Goal: Information Seeking & Learning: Learn about a topic

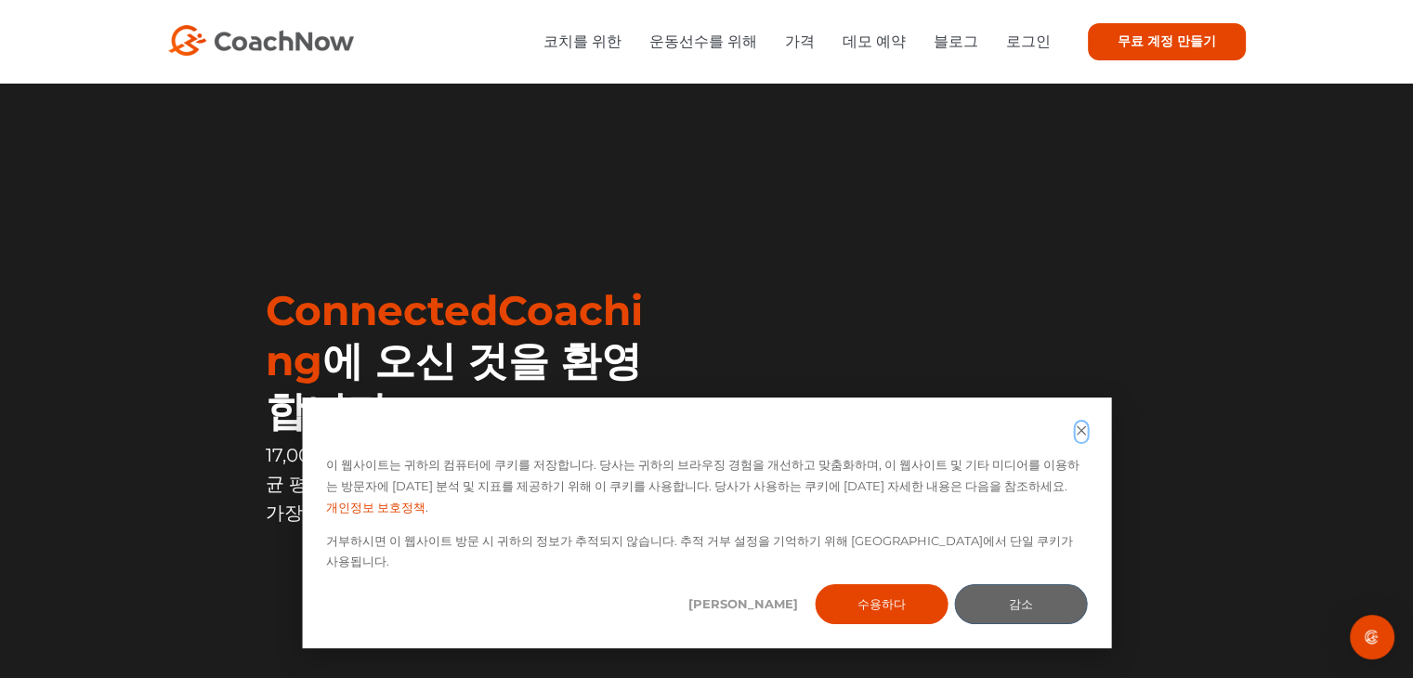
click at [1081, 435] on icon "쿠키 배너 닫기" at bounding box center [1080, 429] width 9 height 9
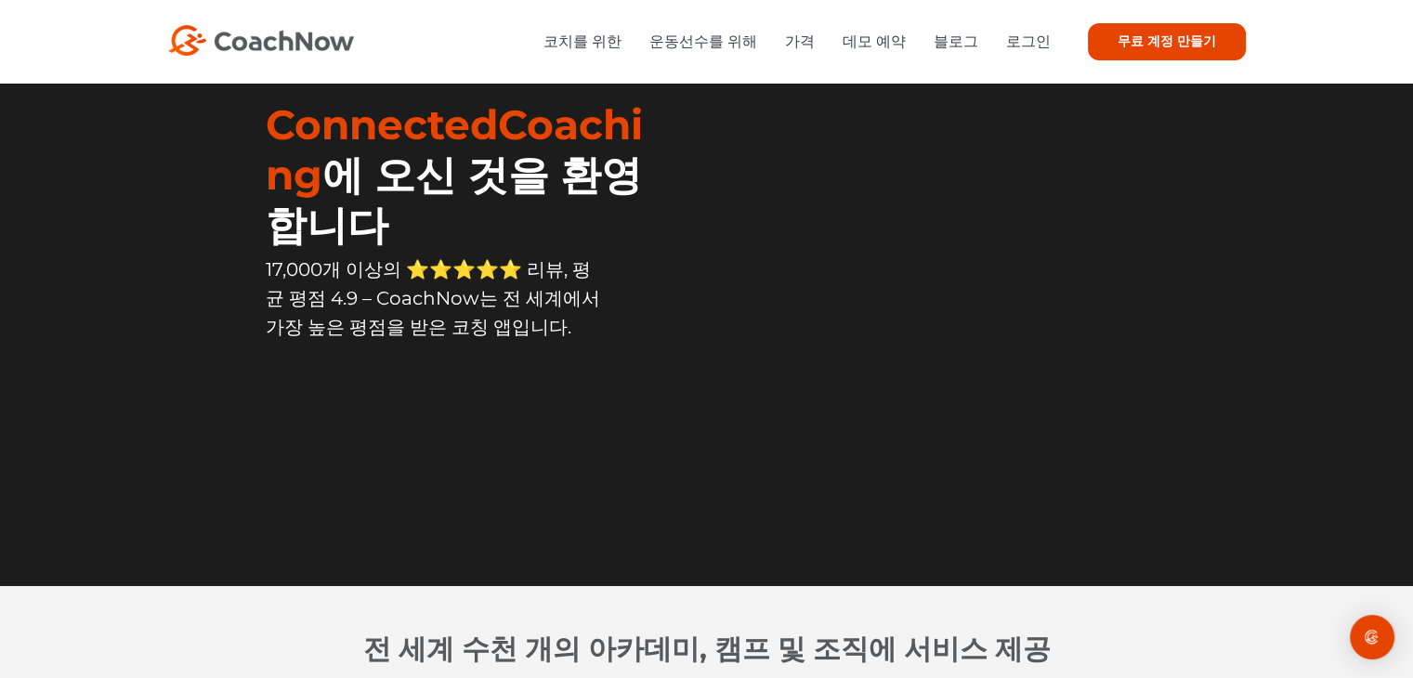
scroll to position [464, 0]
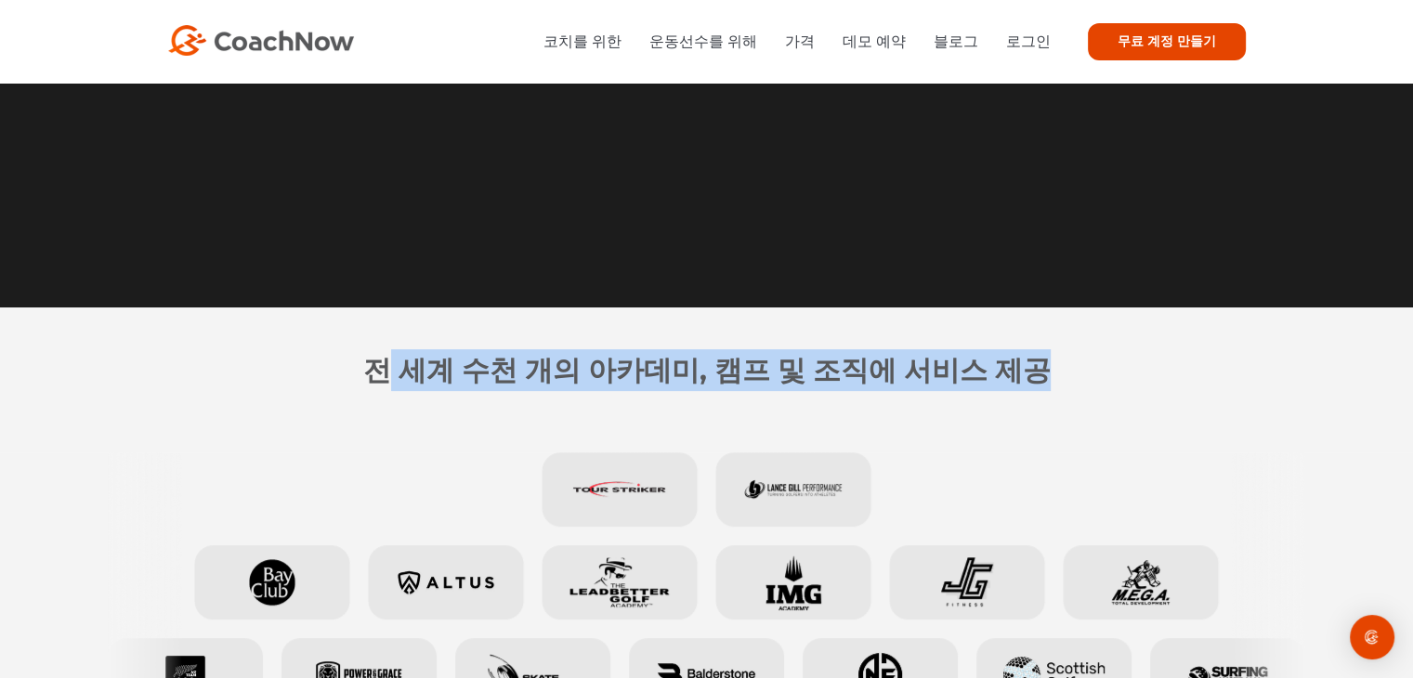
drag, startPoint x: 398, startPoint y: 376, endPoint x: 1039, endPoint y: 376, distance: 640.9
click at [1039, 376] on h2 "전 세계 수천 개의 아카데미, 캠프 및 조직에 서비스 제공" at bounding box center [707, 370] width 892 height 42
click at [1040, 376] on h2 "전 세계 수천 개의 아카데미, 캠프 및 조직에 서비스 제공" at bounding box center [707, 370] width 892 height 42
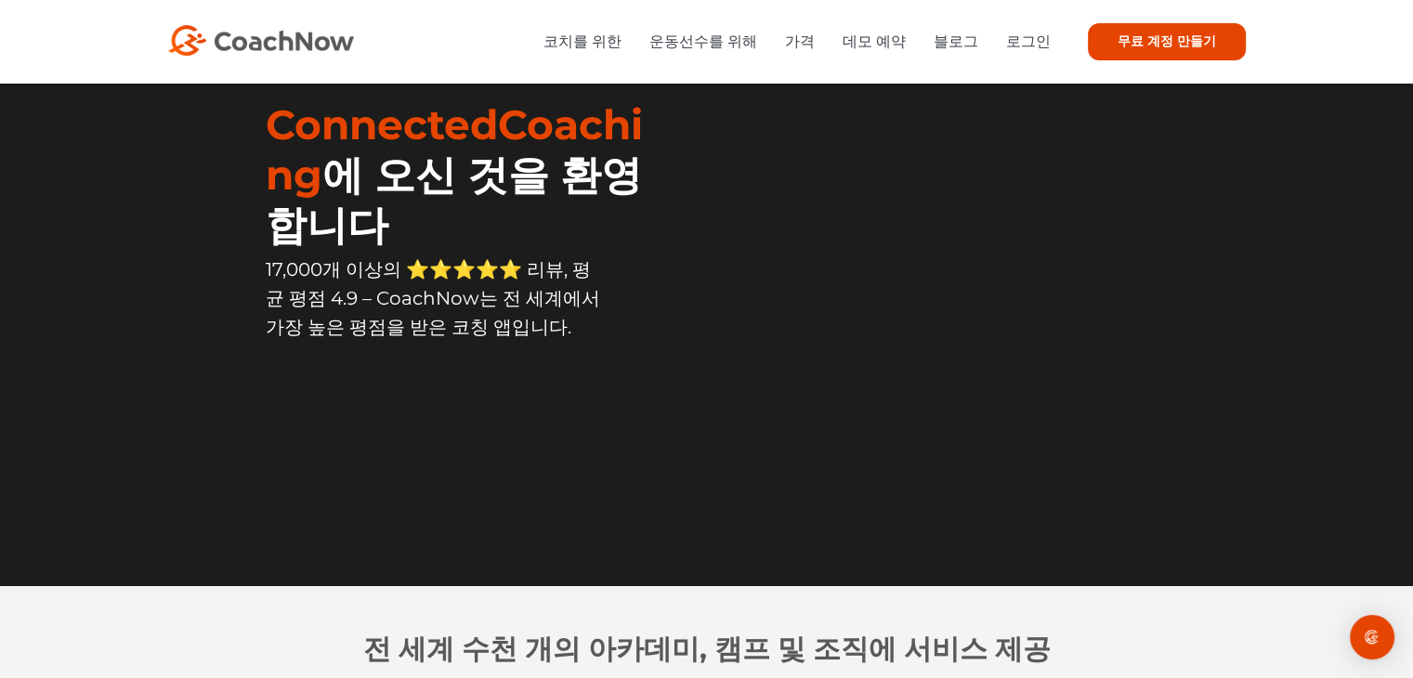
scroll to position [0, 0]
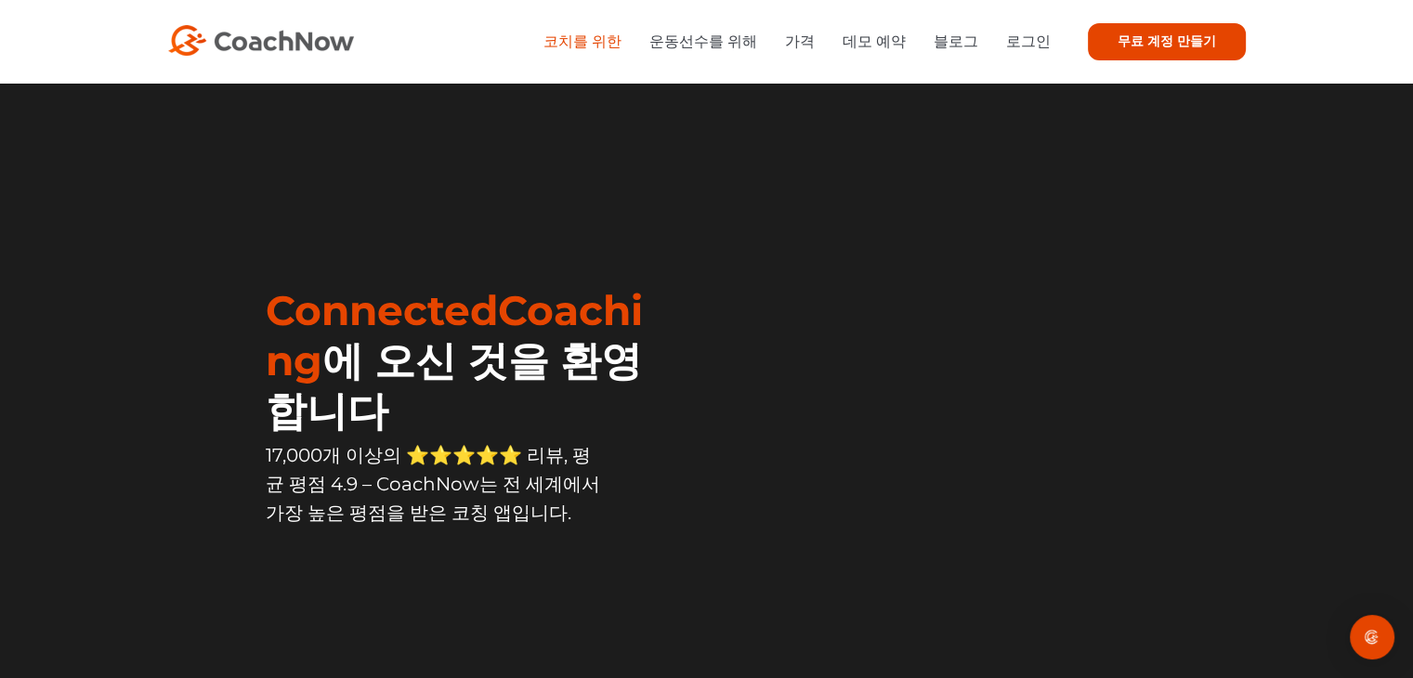
click at [621, 36] on font "코치를 위한" at bounding box center [582, 42] width 78 height 18
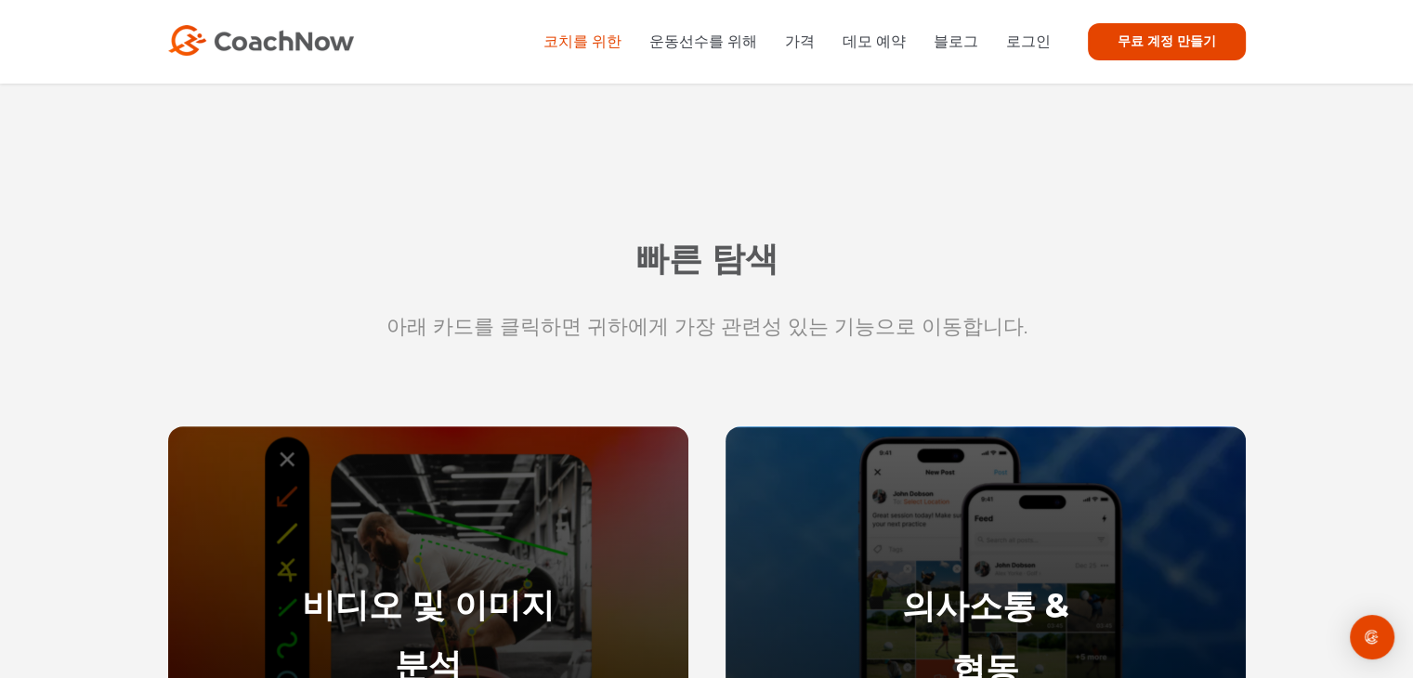
scroll to position [464, 0]
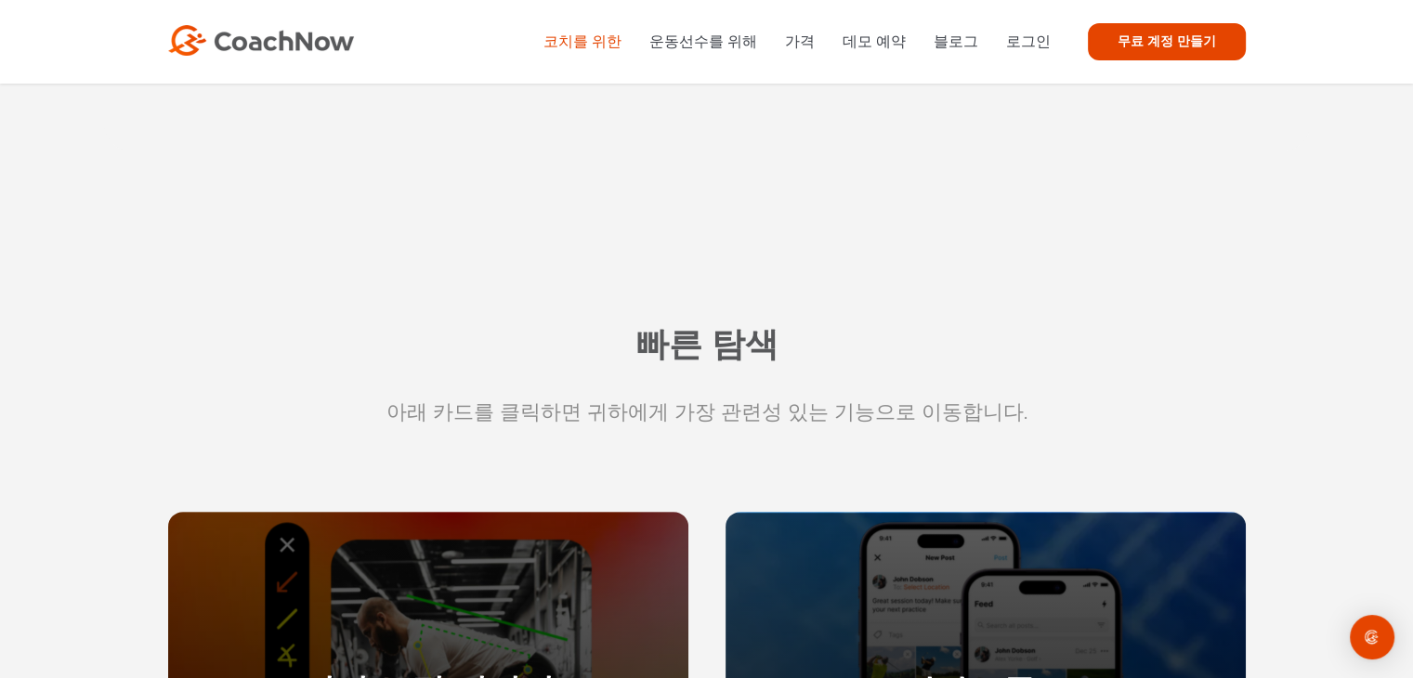
click at [848, 37] on li "데모 예약" at bounding box center [873, 41] width 91 height 23
click at [815, 41] on font "가격" at bounding box center [800, 42] width 30 height 18
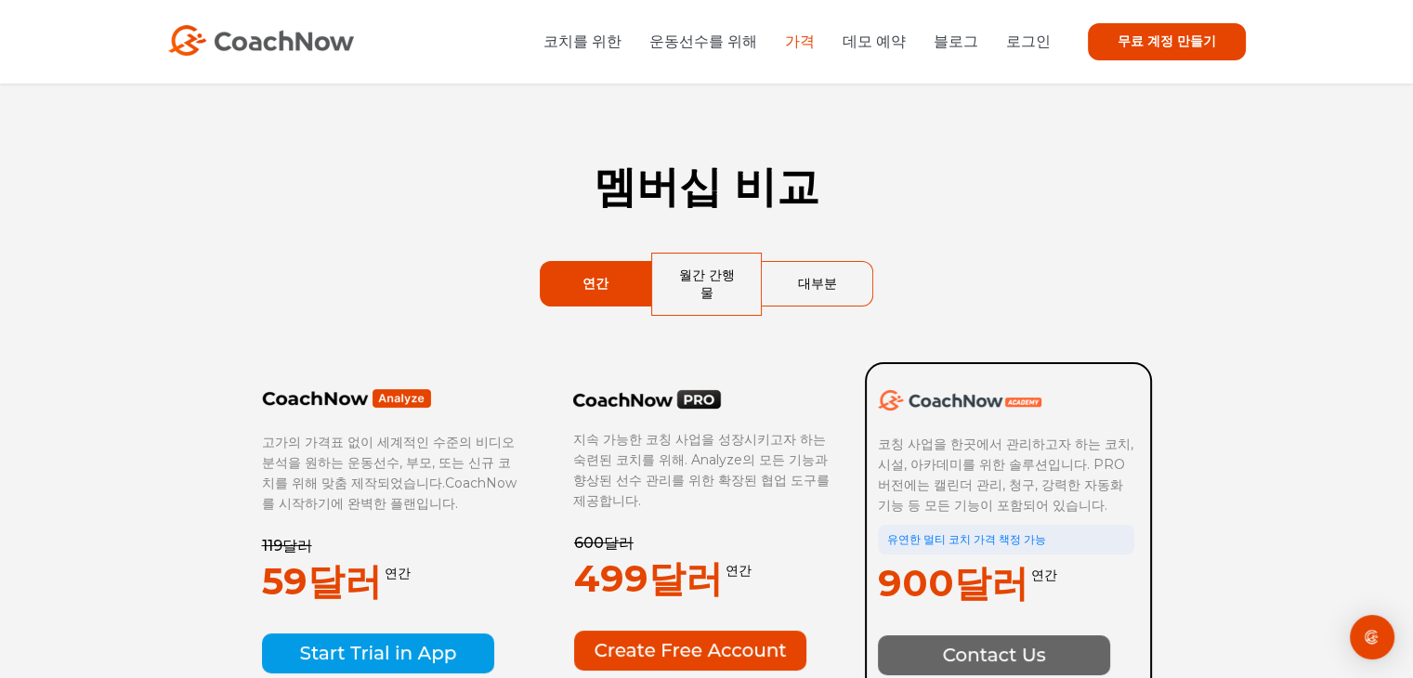
scroll to position [93, 0]
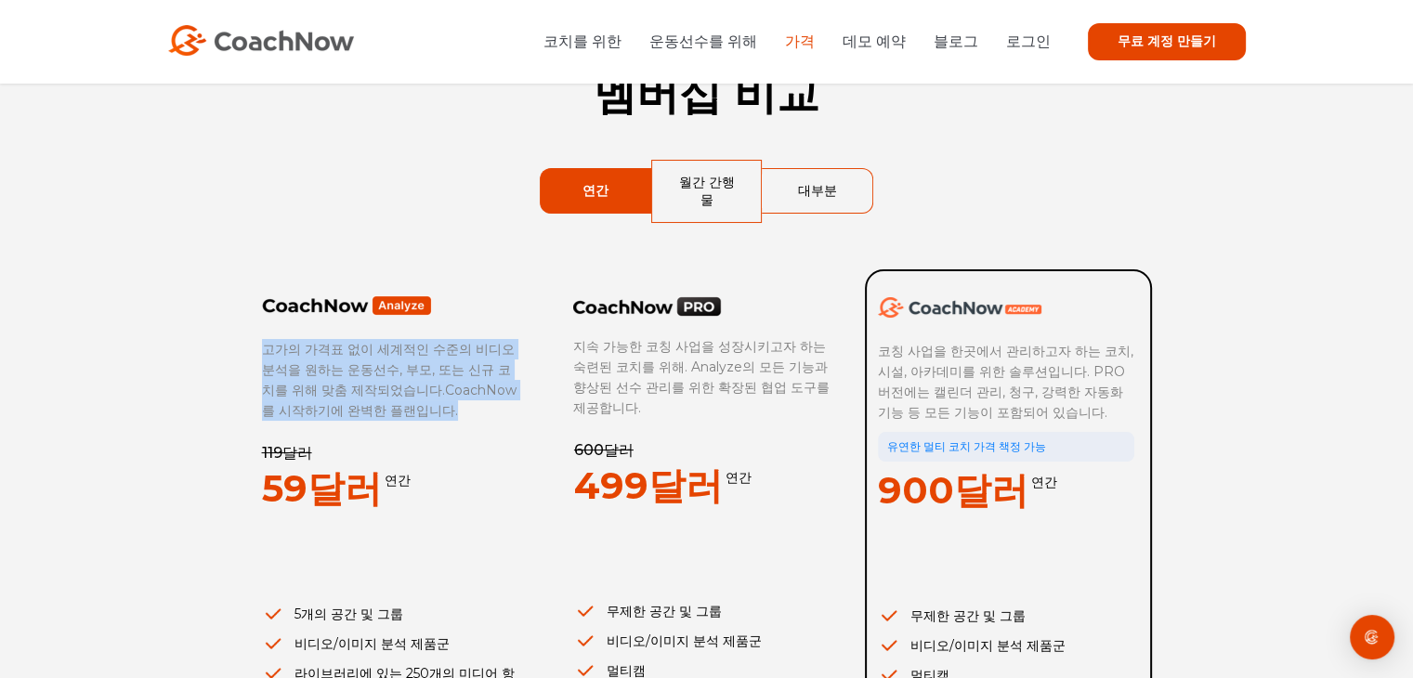
drag, startPoint x: 263, startPoint y: 324, endPoint x: 463, endPoint y: 388, distance: 209.7
click at [463, 388] on p "고가의 가격표 없이 세계적인 수준의 비디오 분석을 원하는 운동선수, 부모, 또는 신규 코치를 위해 맞춤 제작되었습니다. CoachNow를 시작…" at bounding box center [390, 380] width 257 height 82
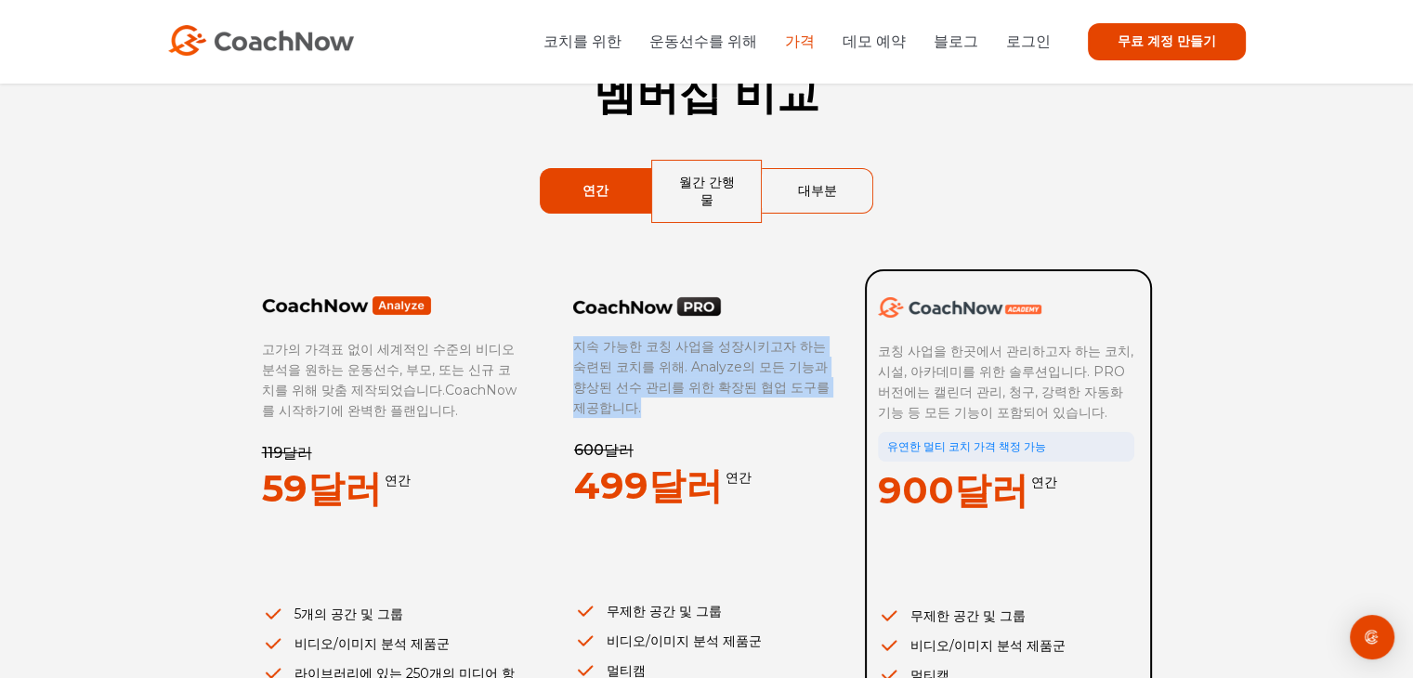
drag, startPoint x: 569, startPoint y: 320, endPoint x: 749, endPoint y: 391, distance: 192.7
click at [749, 391] on div "지속 가능한 코칭 사업을 성장시키고자 하는 숙련된 코치를 위해. Analyze의 모든 기능과 향상된 선수 관리를 위한 확장된 협업 도구를 제공…" at bounding box center [704, 623] width 283 height 709
click at [750, 391] on p "지속 가능한 코칭 사업을 성장시키고자 하는 숙련된 코치를 위해. Analyze의 모든 기능과 향상된 선수 관리를 위한 확장된 협업 도구를 제공…" at bounding box center [701, 377] width 256 height 82
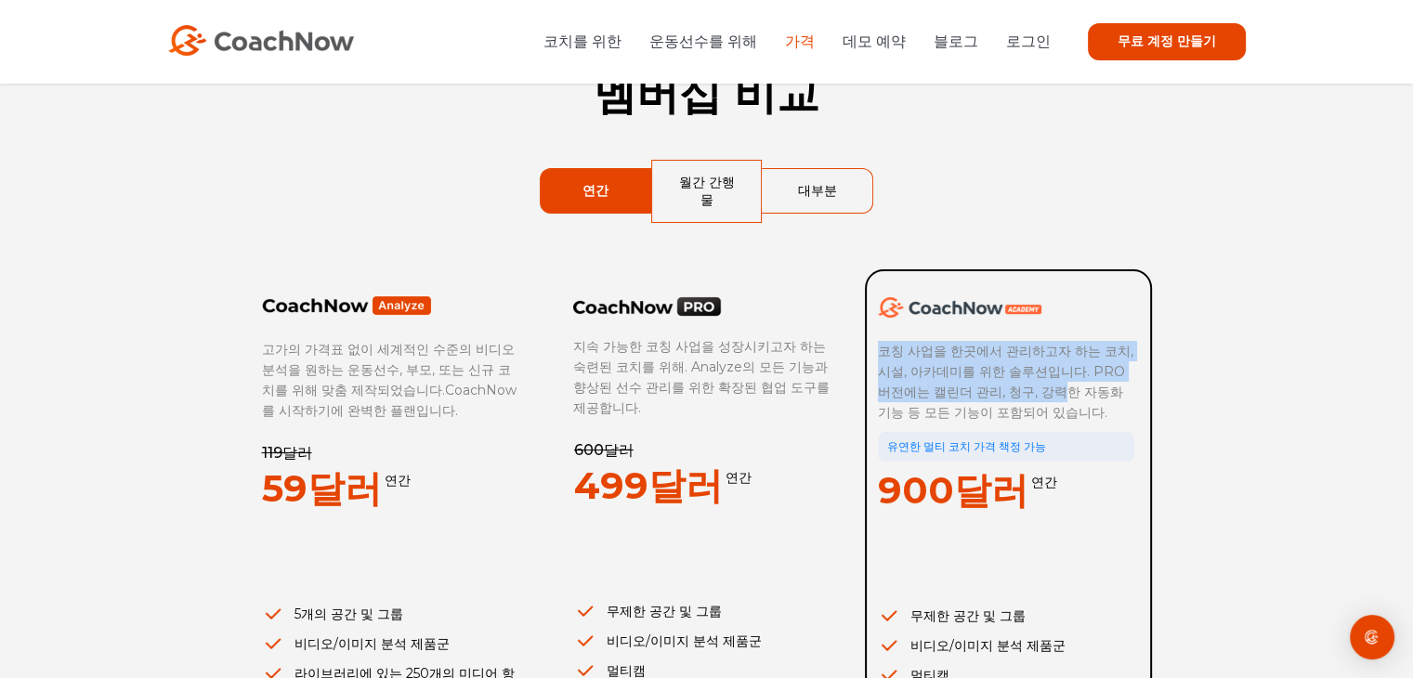
drag, startPoint x: 880, startPoint y: 331, endPoint x: 1014, endPoint y: 366, distance: 139.2
click at [1014, 366] on font "코칭 사업을 한곳에서 관리하고자 하는 코치, 시설, 아카데미를 위한 솔루션입니다. PRO 버전에는 캘린더 관리, 청구, 강력한 자동화 기능 등…" at bounding box center [1005, 382] width 255 height 78
click at [1015, 366] on font "코칭 사업을 한곳에서 관리하고자 하는 코치, 시설, 아카데미를 위한 솔루션입니다. PRO 버전에는 캘린더 관리, 청구, 강력한 자동화 기능 등…" at bounding box center [1005, 382] width 255 height 78
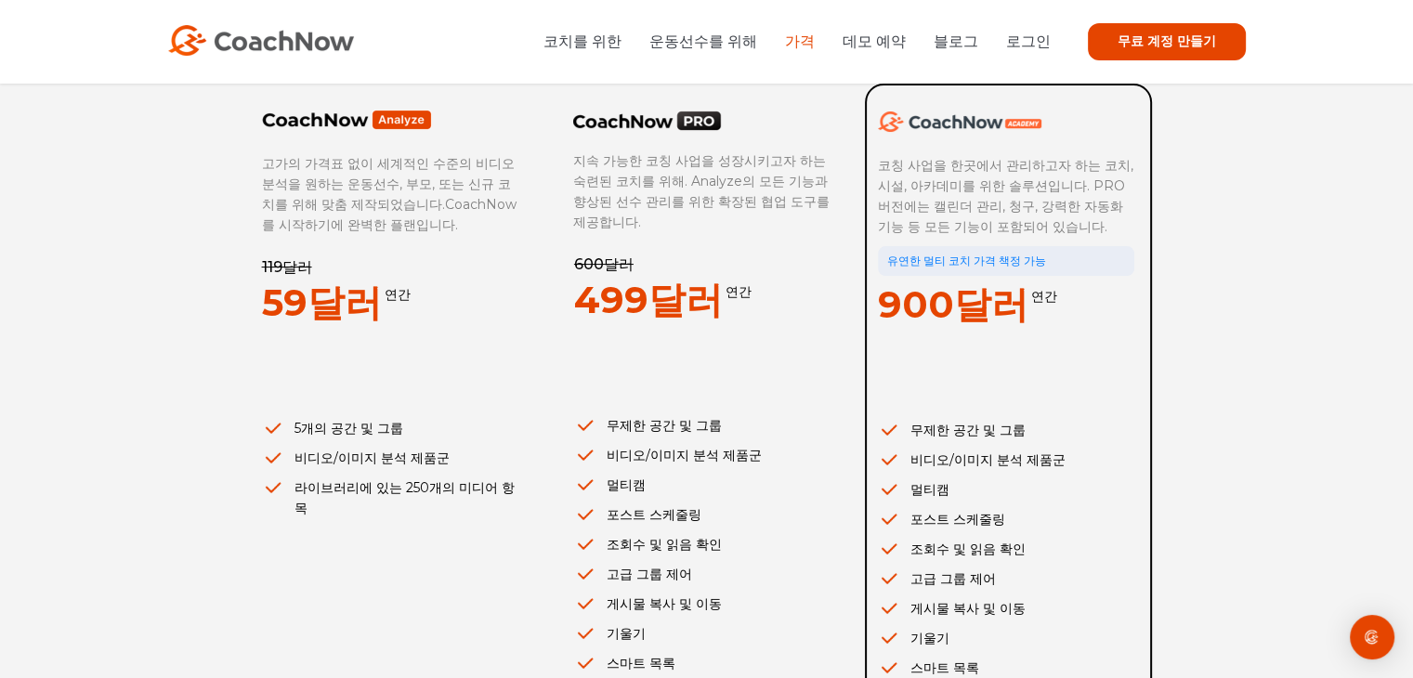
scroll to position [186, 0]
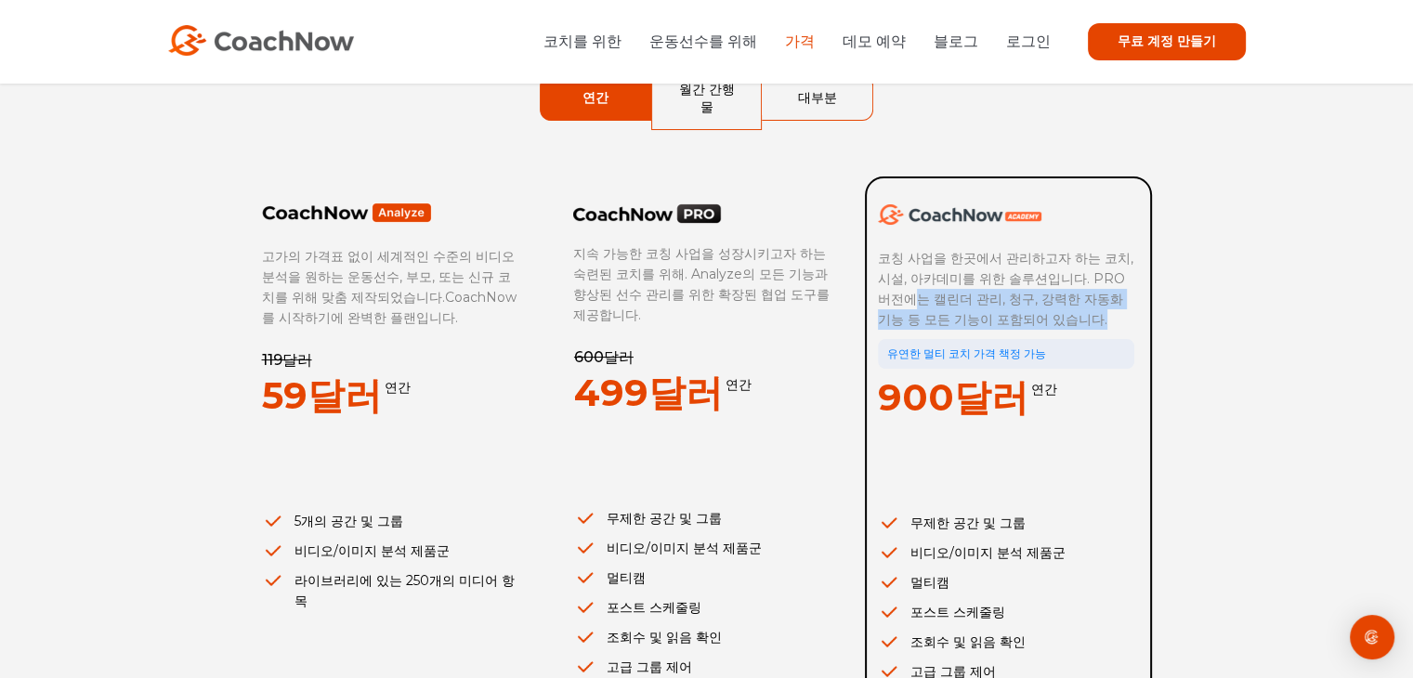
drag, startPoint x: 880, startPoint y: 284, endPoint x: 1063, endPoint y: 298, distance: 182.6
click at [1063, 298] on p "코칭 사업을 한곳에서 관리하고자 하는 코치, 시설, 아카데미를 위한 솔루션입니다. PRO 버전에는 캘린더 관리, 청구, 강력한 자동화 기능 등…" at bounding box center [1006, 289] width 256 height 82
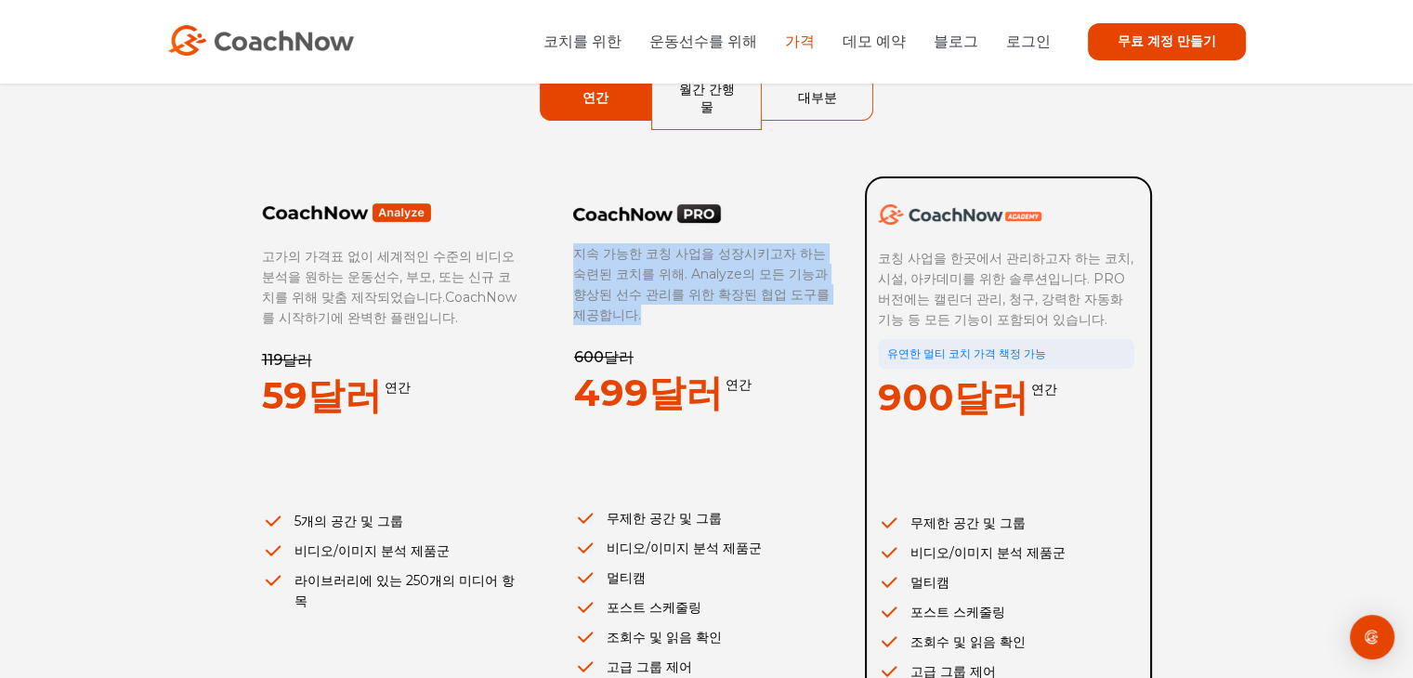
drag, startPoint x: 576, startPoint y: 228, endPoint x: 754, endPoint y: 300, distance: 192.1
click at [754, 300] on p "지속 가능한 코칭 사업을 성장시키고자 하는 숙련된 코치를 위해. Analyze의 모든 기능과 향상된 선수 관리를 위한 확장된 협업 도구를 제공…" at bounding box center [701, 284] width 256 height 82
drag, startPoint x: 572, startPoint y: 228, endPoint x: 757, endPoint y: 295, distance: 196.6
click at [757, 295] on div "지속 가능한 코칭 사업을 성장시키고자 하는 숙련된 코치를 위해. Analyze의 모든 기능과 향상된 선수 관리를 위한 확장된 협업 도구를 제공…" at bounding box center [704, 530] width 283 height 709
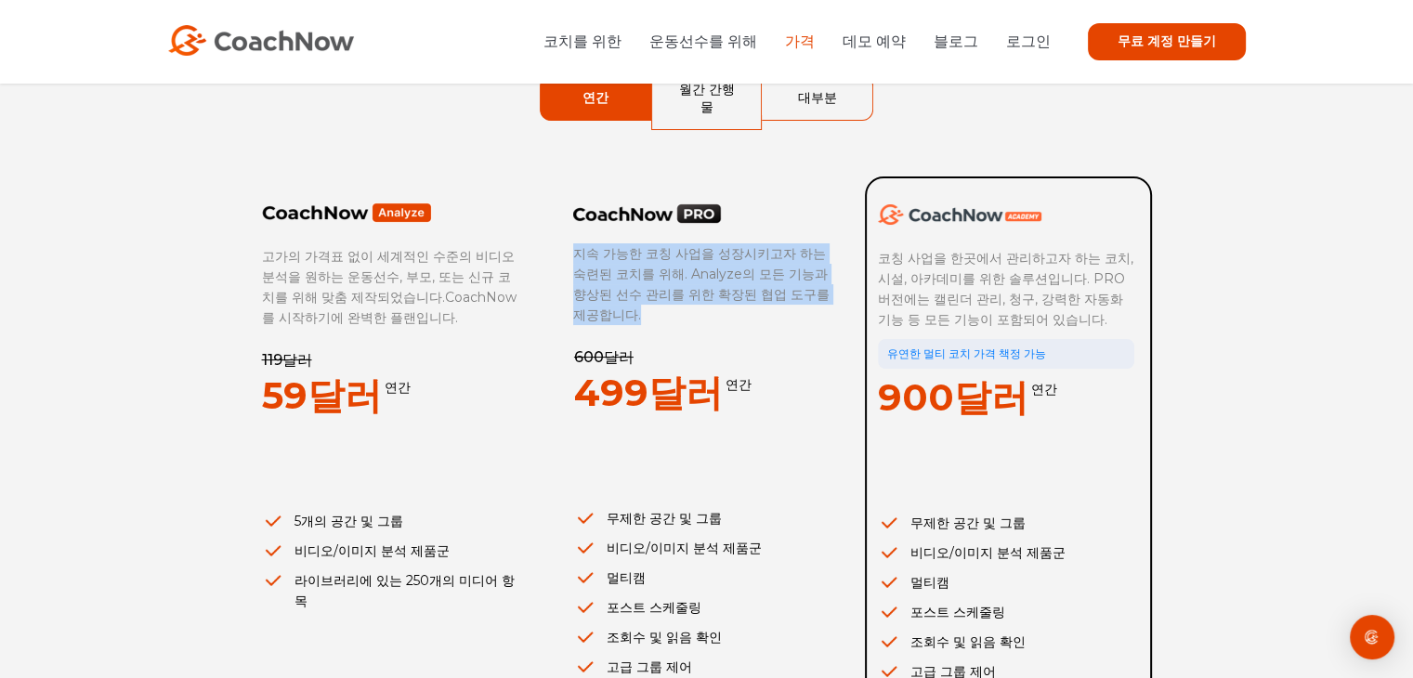
click at [757, 295] on p "지속 가능한 코칭 사업을 성장시키고자 하는 숙련된 코치를 위해. Analyze의 모든 기능과 향상된 선수 관리를 위한 확장된 협업 도구를 제공…" at bounding box center [701, 284] width 256 height 82
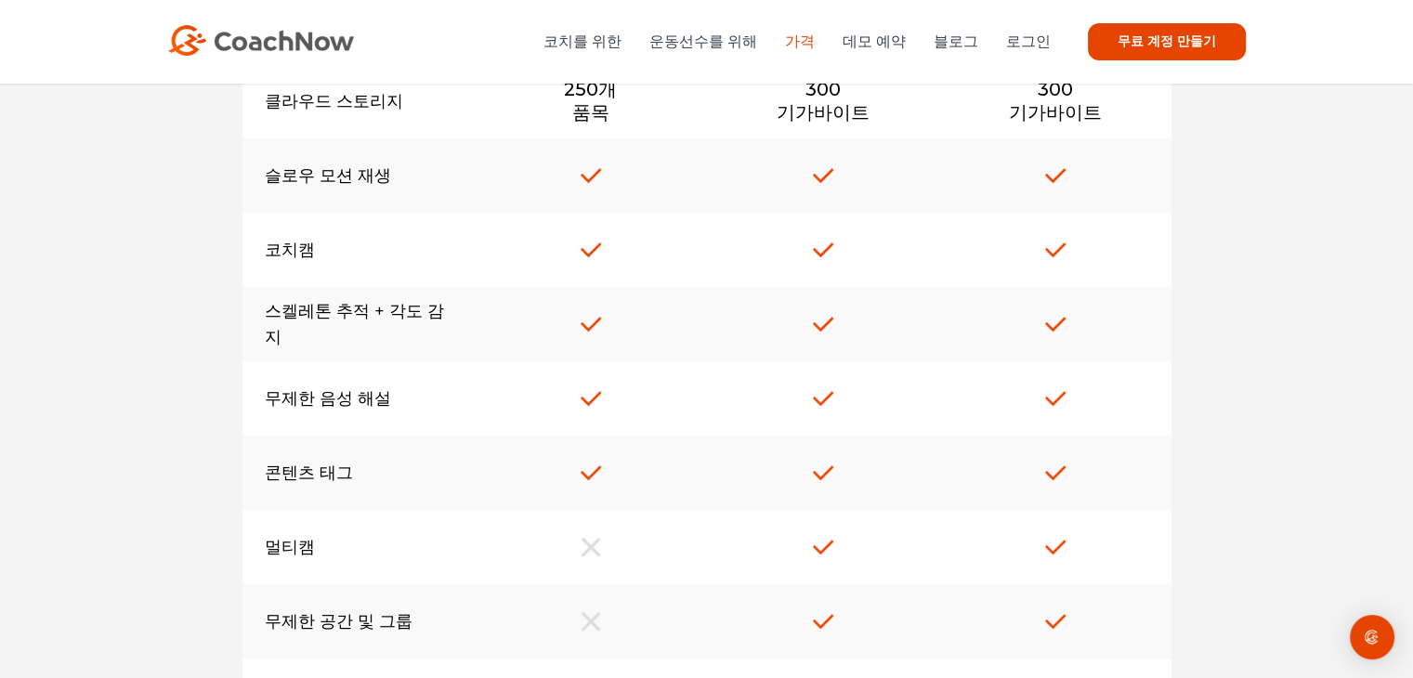
scroll to position [0, 0]
